Goal: Task Accomplishment & Management: Complete application form

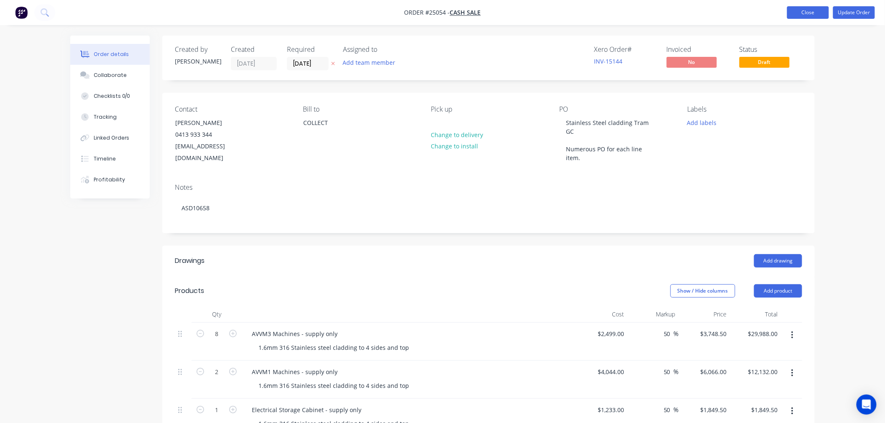
click at [806, 15] on button "Close" at bounding box center [808, 12] width 42 height 13
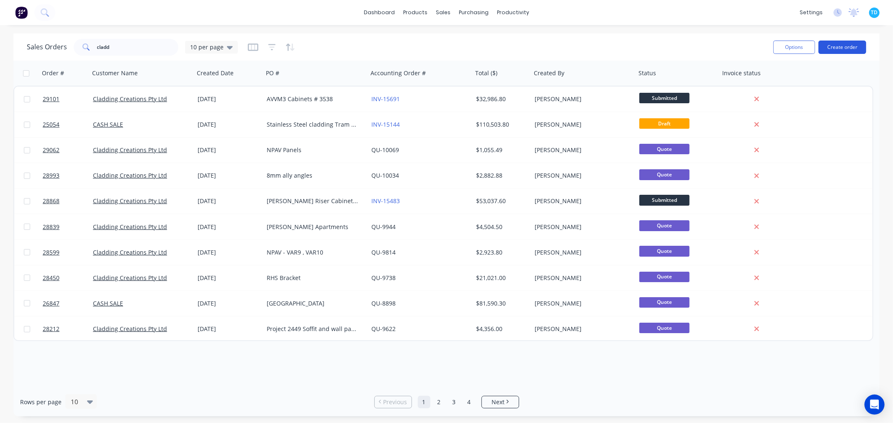
click at [855, 48] on button "Create order" at bounding box center [842, 47] width 48 height 13
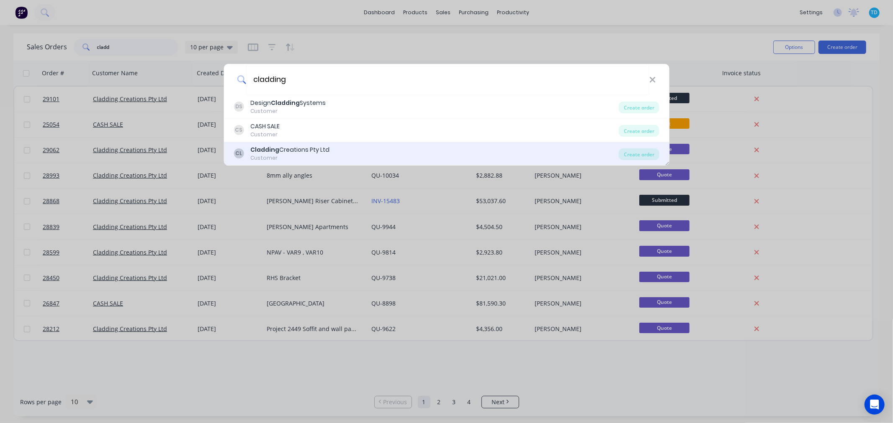
type input "cladding"
click at [305, 155] on div "Customer" at bounding box center [289, 158] width 79 height 8
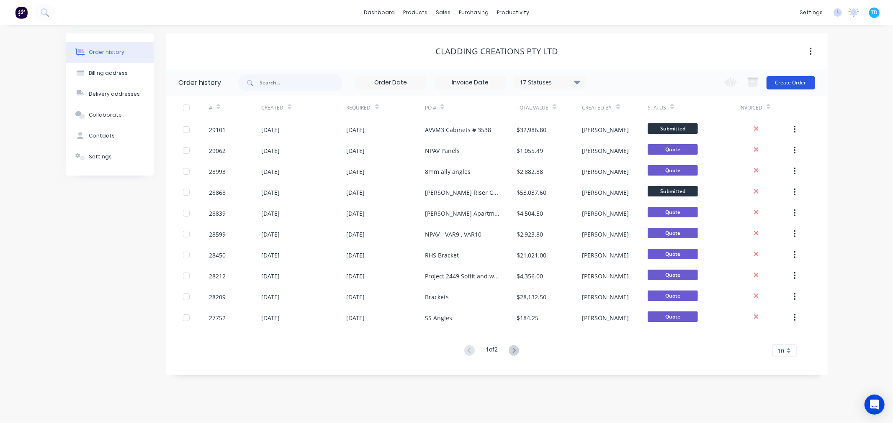
click at [799, 85] on button "Create Order" at bounding box center [790, 82] width 49 height 13
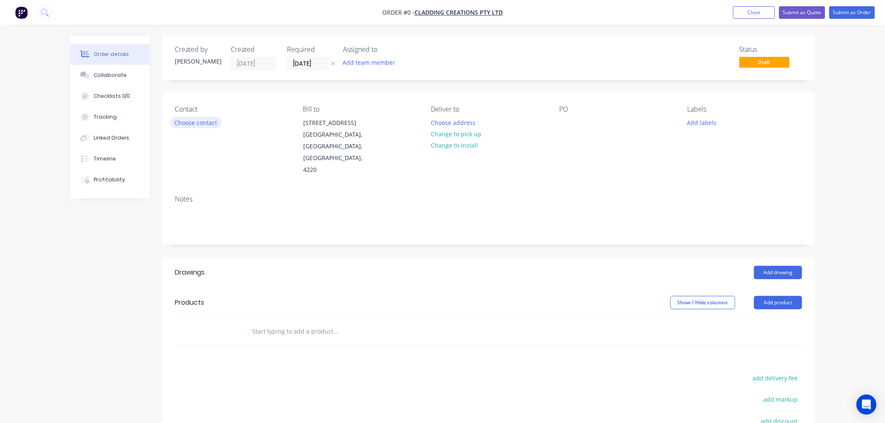
click at [207, 120] on button "Choose contact" at bounding box center [195, 122] width 51 height 11
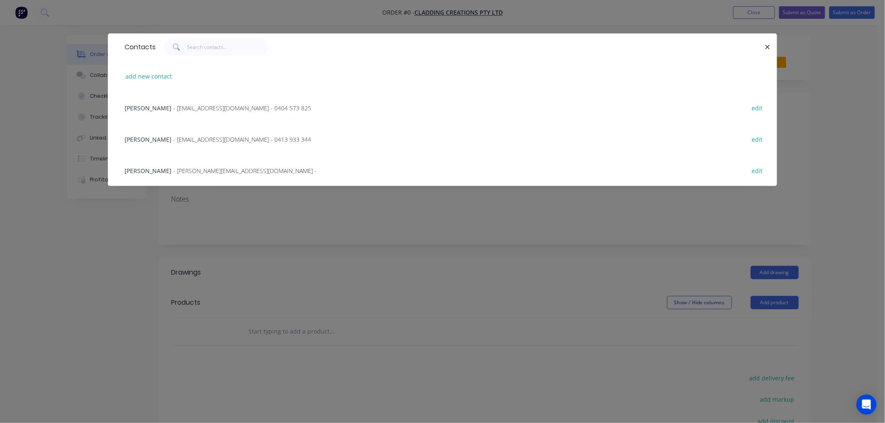
click at [162, 139] on span "[PERSON_NAME]" at bounding box center [148, 140] width 47 height 8
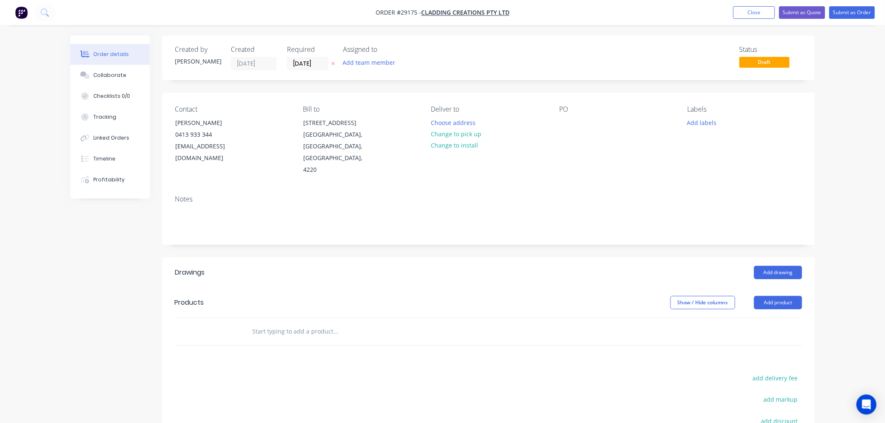
click at [559, 123] on div "Contact [PERSON_NAME] [PHONE_NUMBER] [EMAIL_ADDRESS][DOMAIN_NAME] Bill to [STRE…" at bounding box center [488, 141] width 653 height 96
click at [563, 123] on div at bounding box center [565, 123] width 13 height 12
click at [767, 296] on button "Add product" at bounding box center [778, 302] width 48 height 13
click at [759, 335] on div "Basic product" at bounding box center [763, 341] width 64 height 12
click at [290, 340] on div at bounding box center [280, 346] width 70 height 12
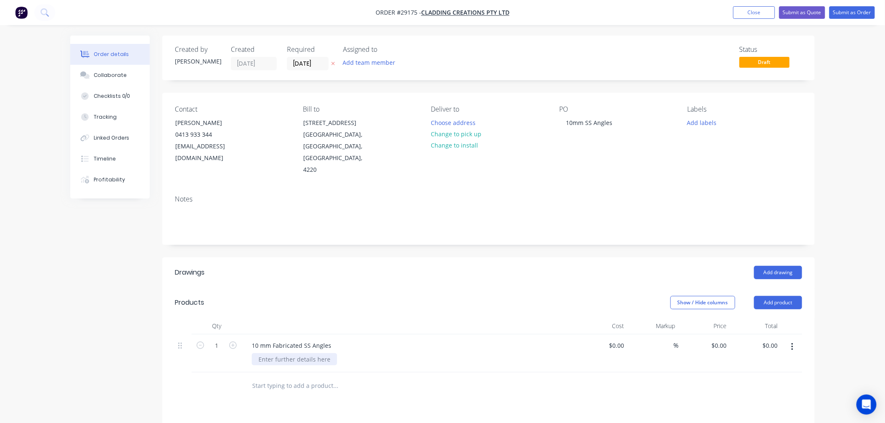
click at [283, 354] on div at bounding box center [294, 360] width 85 height 12
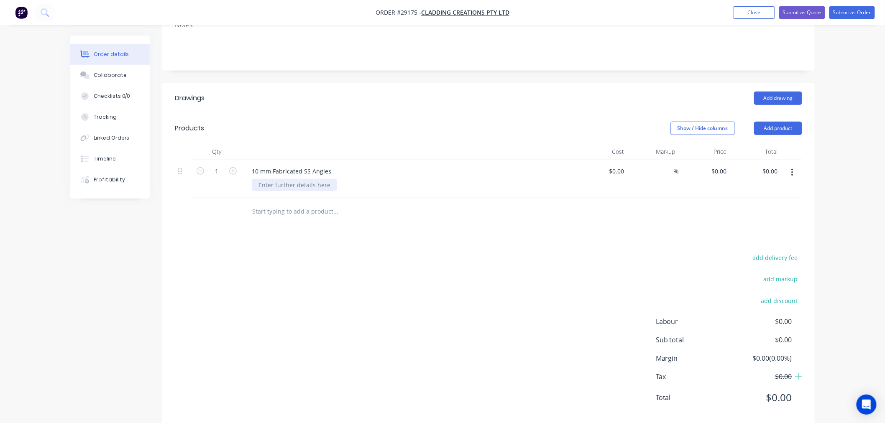
scroll to position [178, 0]
click at [287, 175] on div at bounding box center [294, 181] width 85 height 12
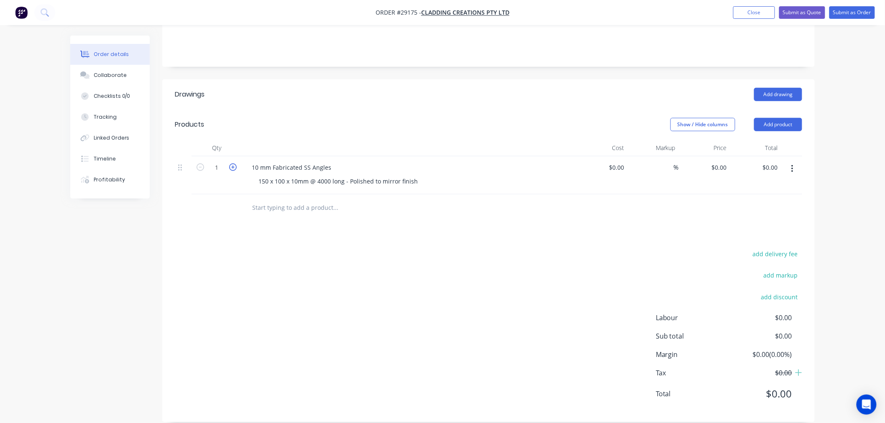
click at [232, 164] on icon "button" at bounding box center [233, 168] width 8 height 8
type input "4"
click at [451, 262] on div "add delivery fee add markup add discount Labour $0.00 Sub total $0.00 Margin $0…" at bounding box center [489, 330] width 628 height 162
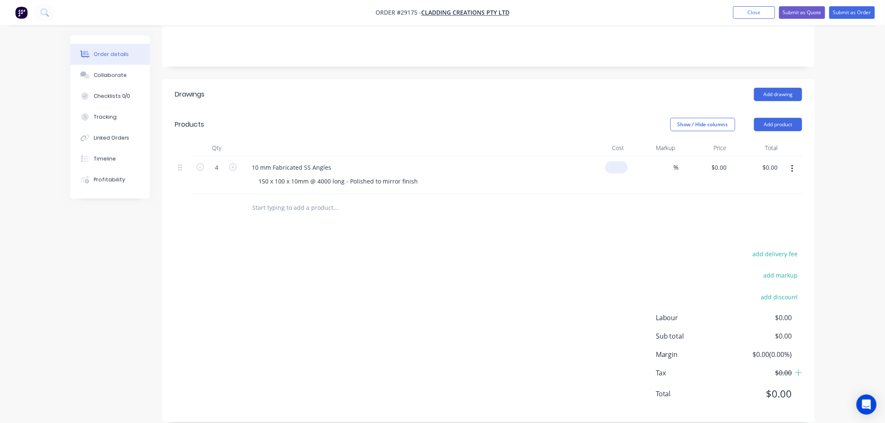
click at [620, 162] on input at bounding box center [618, 168] width 19 height 12
type input "$2,443.75"
type input "$9,775.00"
click at [667, 162] on input at bounding box center [669, 168] width 10 height 12
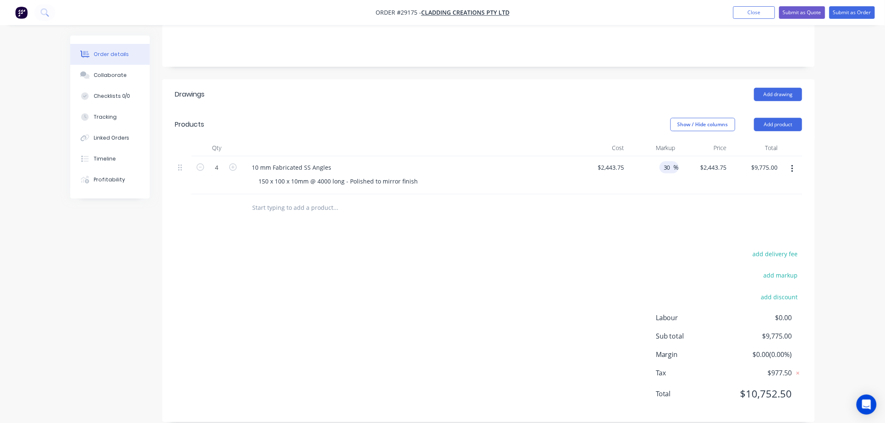
type input "30"
type input "$3,176.875"
type input "$12,707.50"
click at [621, 214] on div "Drawings Add drawing Products Show / Hide columns Add product Qty Cost Markup P…" at bounding box center [488, 251] width 653 height 343
click at [792, 118] on button "Add product" at bounding box center [778, 124] width 48 height 13
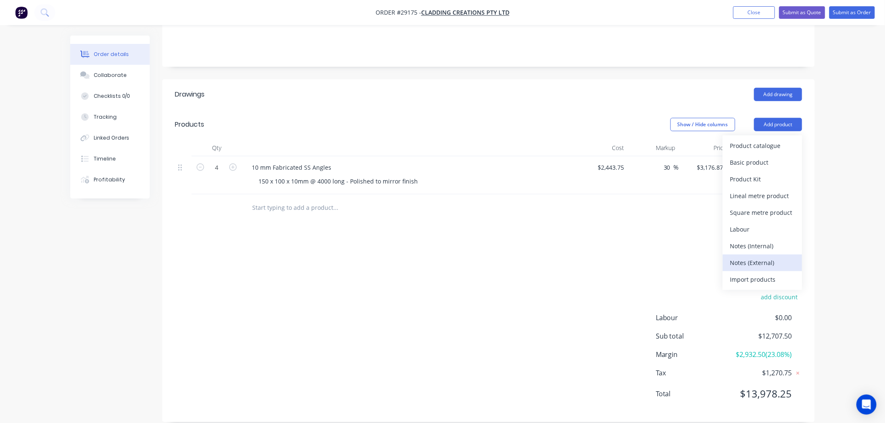
click at [760, 257] on div "Notes (External)" at bounding box center [763, 263] width 64 height 12
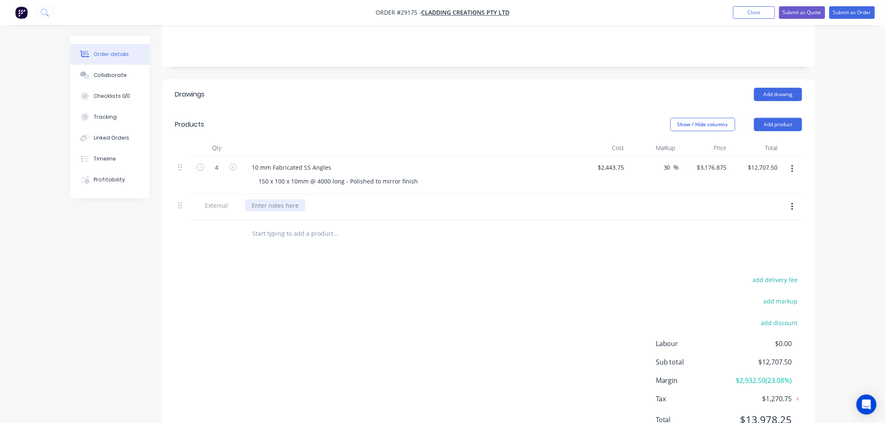
click at [295, 200] on div at bounding box center [275, 206] width 60 height 12
click at [277, 200] on div "Angle fiuylly welded on one edge and polished on outer surface only" at bounding box center [348, 206] width 206 height 12
click at [337, 200] on div "Angle fully welded on one edge and polished on outer surface only" at bounding box center [346, 206] width 202 height 12
click at [403, 259] on div "Drawings Add drawing Products Show / Hide columns Add product Qty Cost Markup P…" at bounding box center [488, 264] width 653 height 369
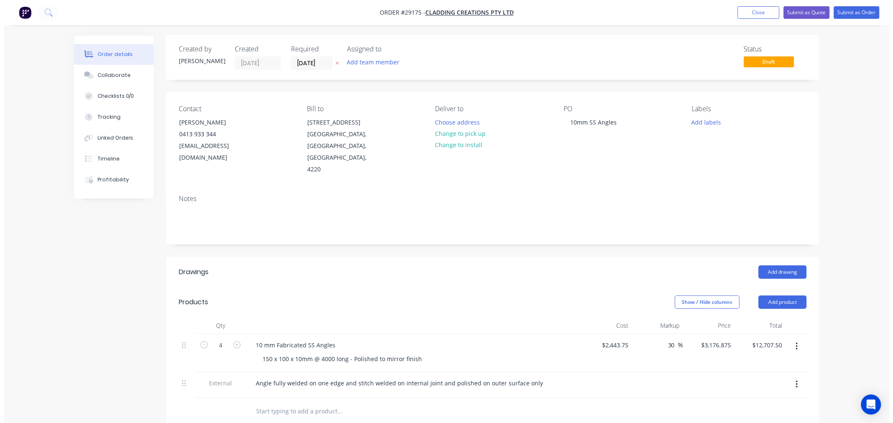
scroll to position [0, 0]
click at [813, 15] on button "Submit as Quote" at bounding box center [803, 12] width 46 height 13
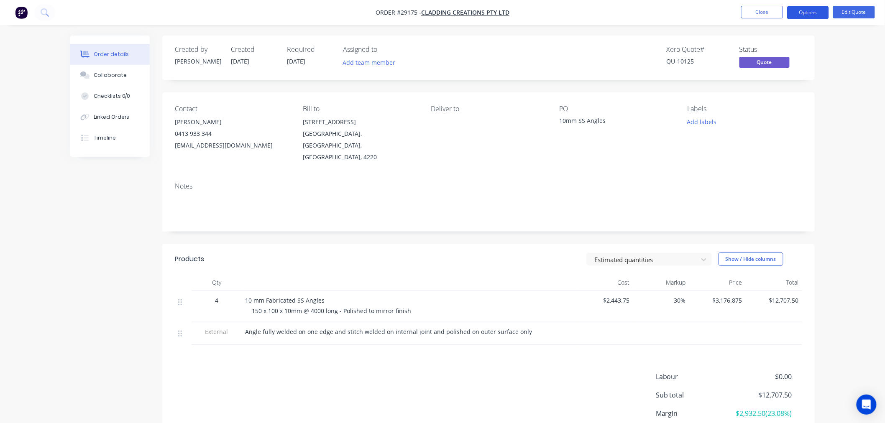
click at [815, 13] on button "Options" at bounding box center [808, 12] width 42 height 13
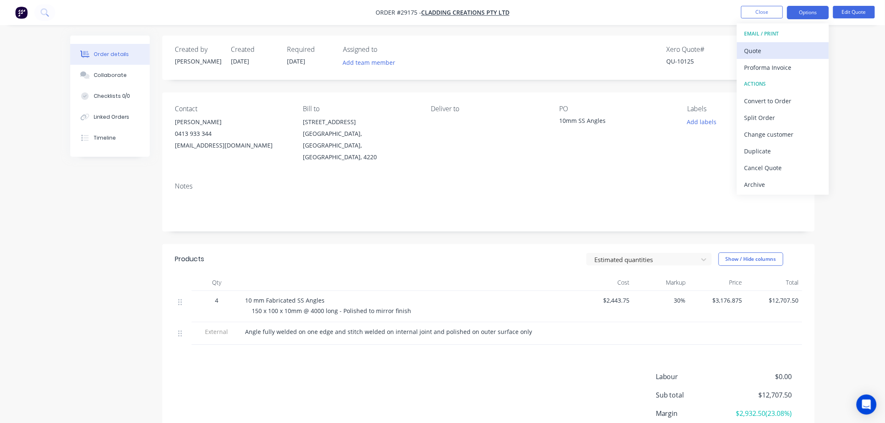
click at [785, 56] on div "Quote" at bounding box center [783, 51] width 77 height 12
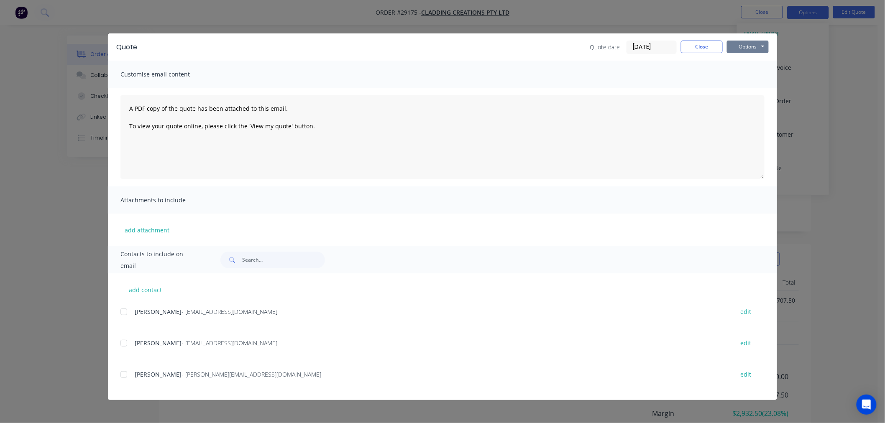
click at [741, 50] on button "Options" at bounding box center [748, 47] width 42 height 13
click at [739, 74] on button "Print" at bounding box center [754, 76] width 54 height 14
drag, startPoint x: 705, startPoint y: 47, endPoint x: 788, endPoint y: 12, distance: 90.4
click at [706, 47] on button "Close" at bounding box center [702, 47] width 42 height 13
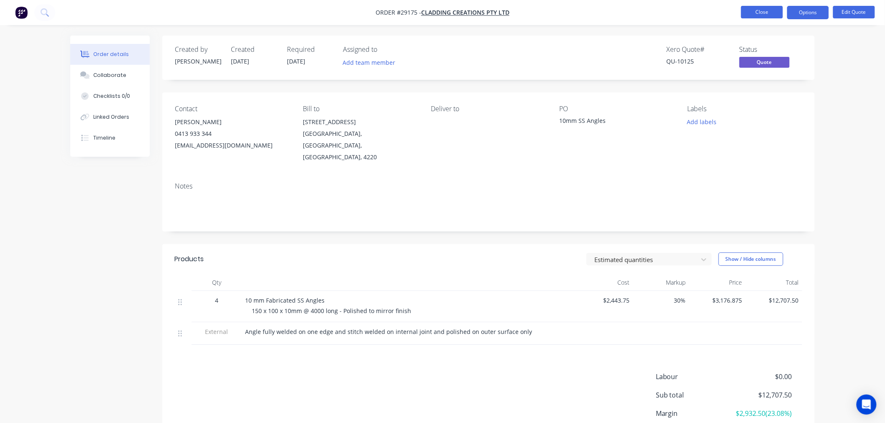
click at [775, 11] on button "Close" at bounding box center [762, 12] width 42 height 13
